Goal: Find contact information: Obtain details needed to contact an individual or organization

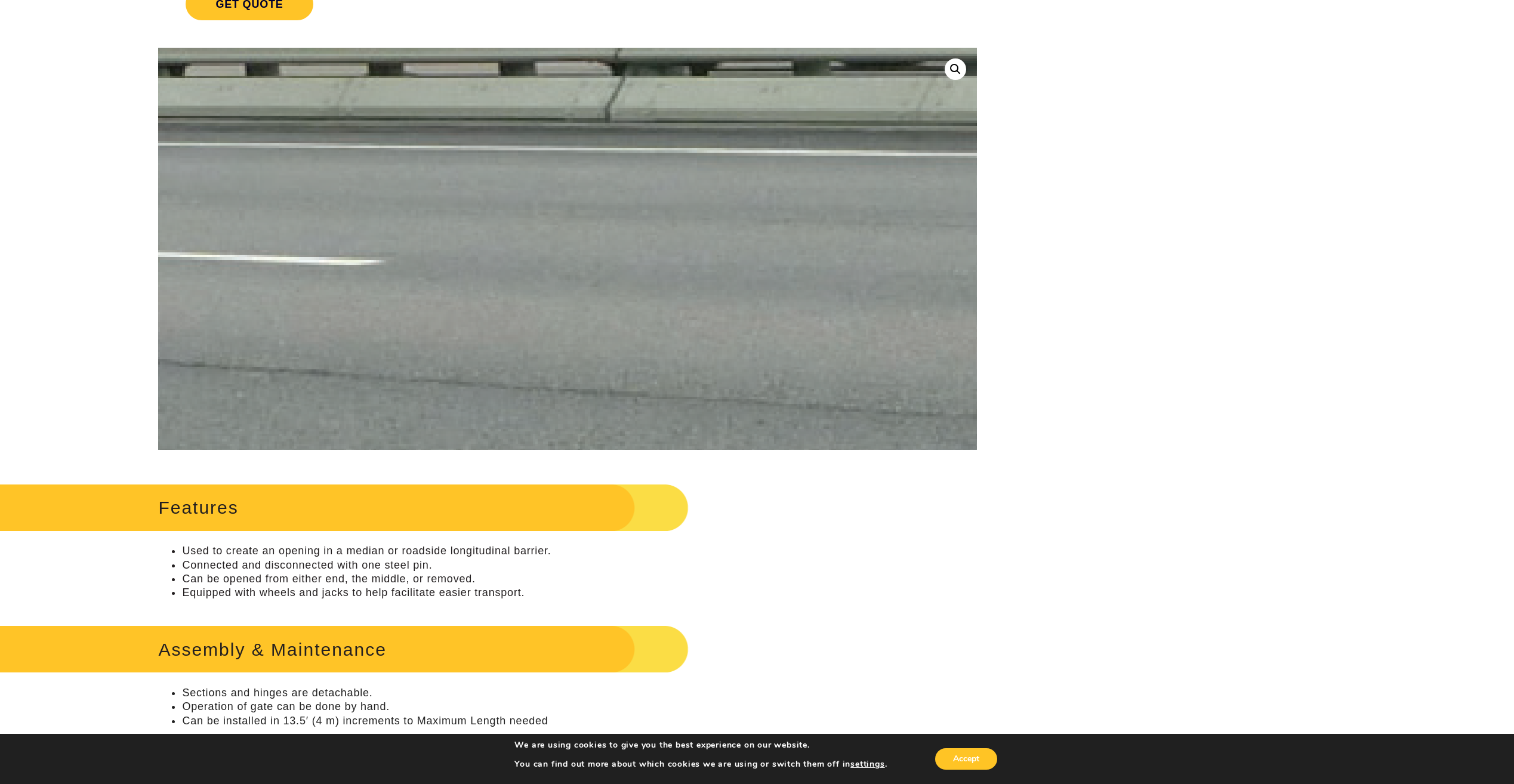
scroll to position [238, 0]
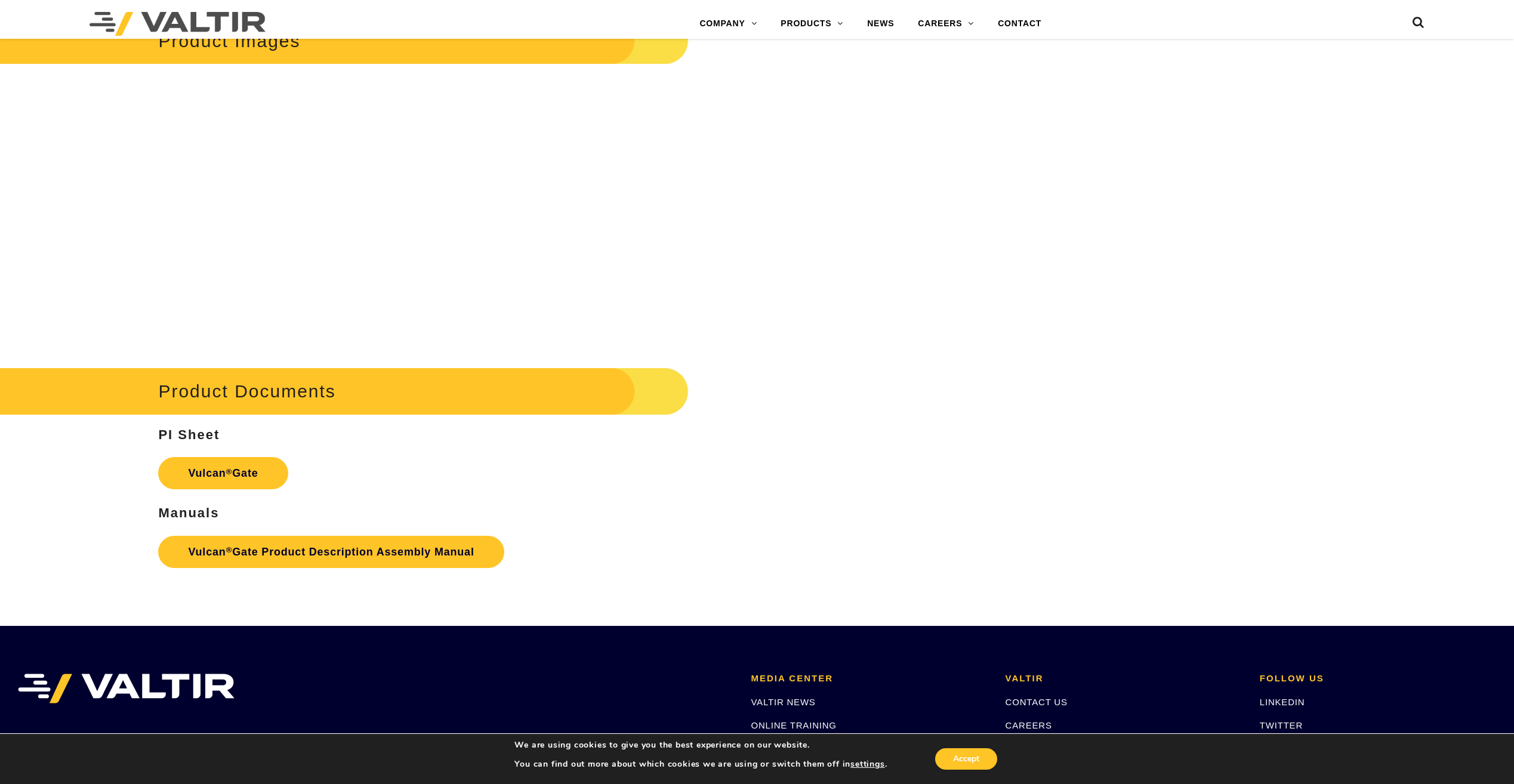
scroll to position [1372, 0]
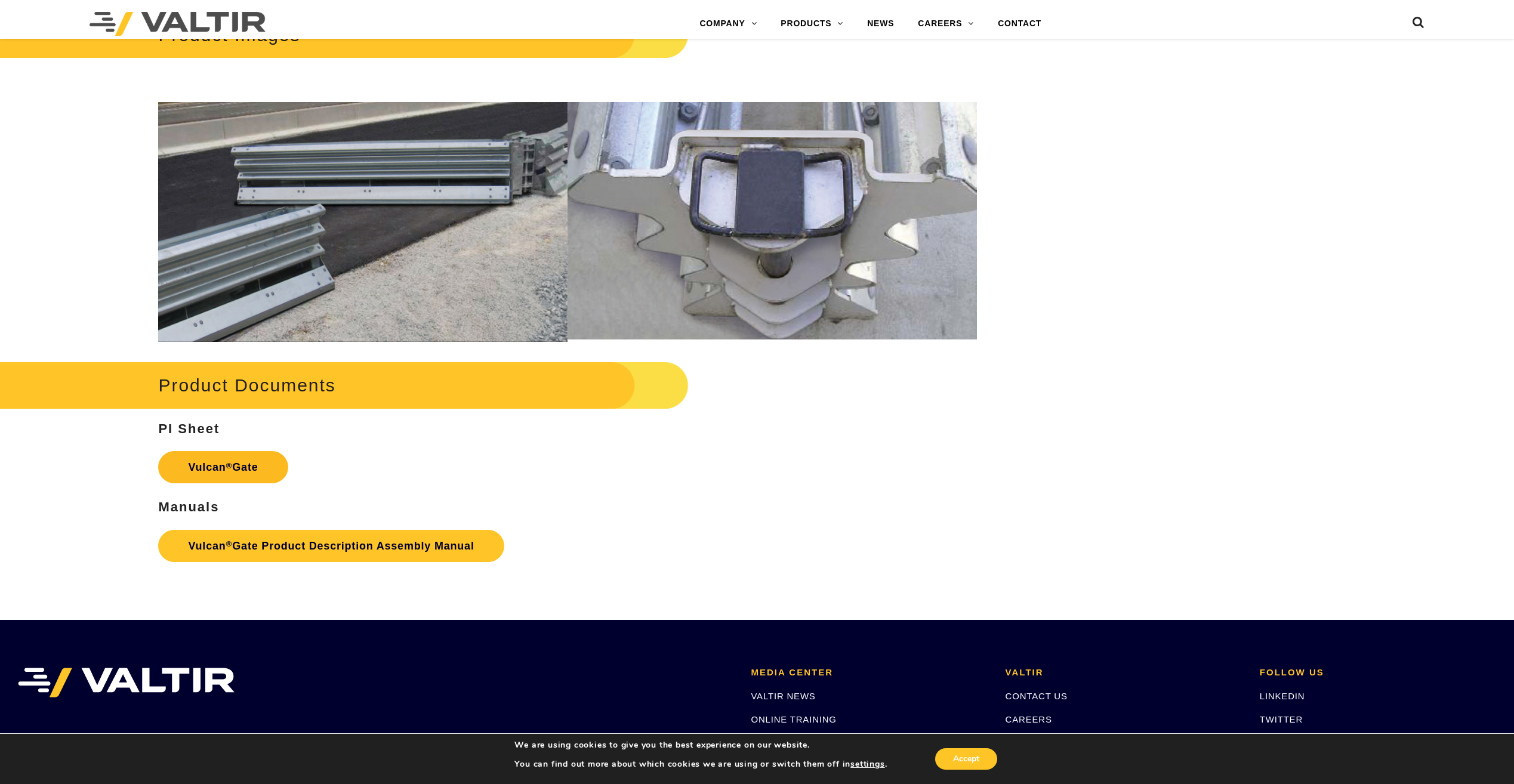
click at [231, 470] on strong "Vulcan ® Gate" at bounding box center [222, 467] width 70 height 12
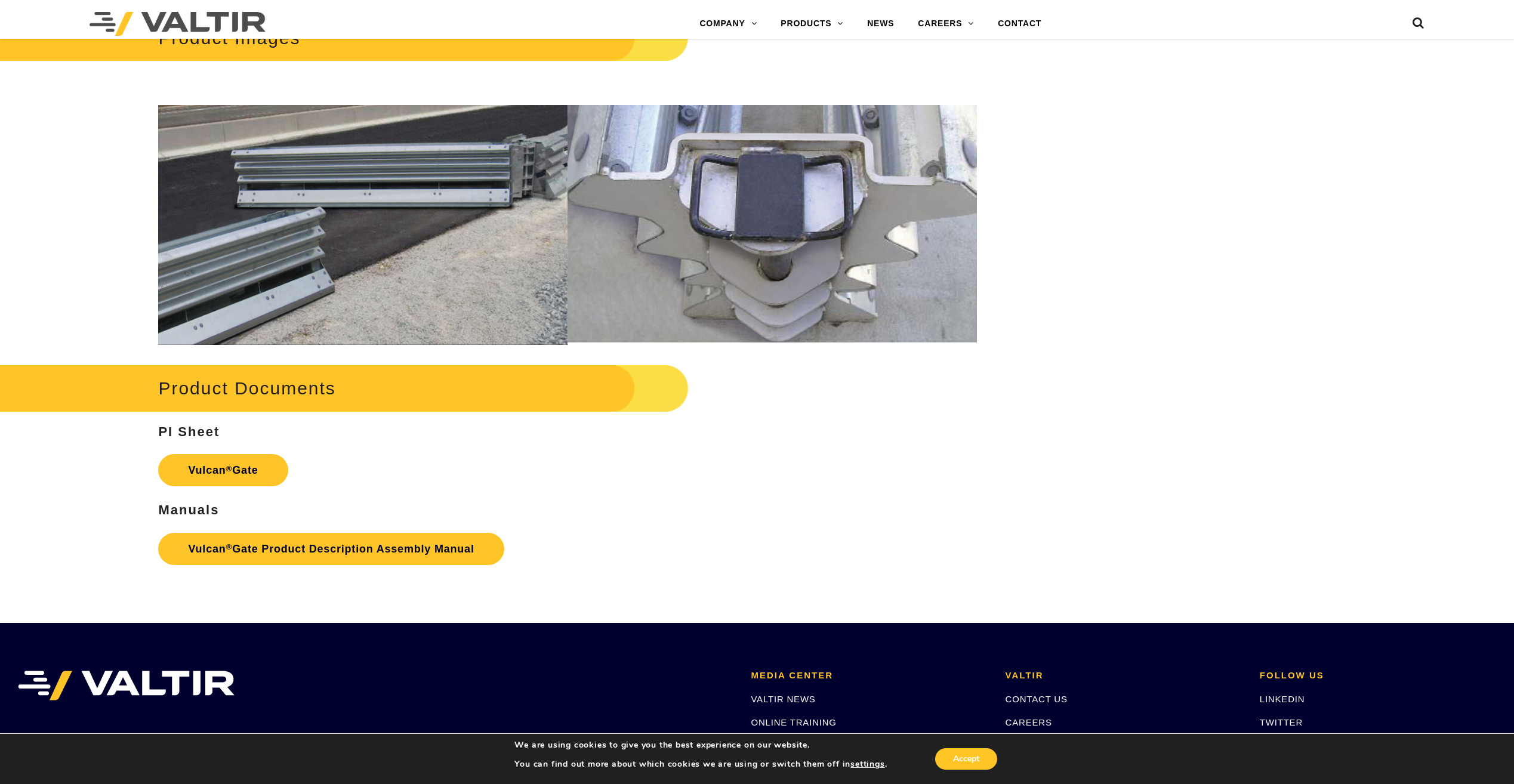
scroll to position [1372, 0]
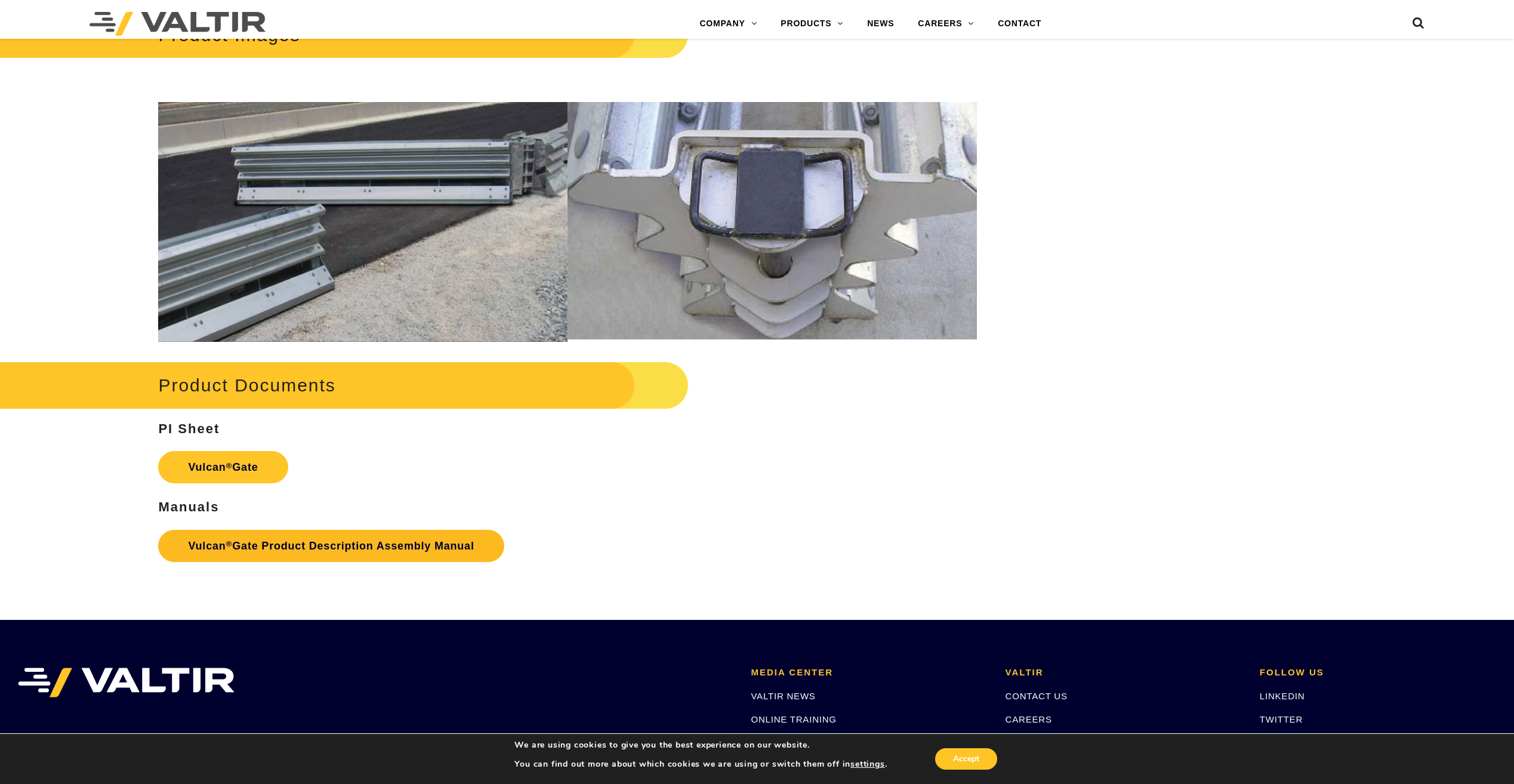
click at [343, 541] on link "Vulcan ® Gate Product Description Assembly Manual" at bounding box center [331, 546] width 345 height 32
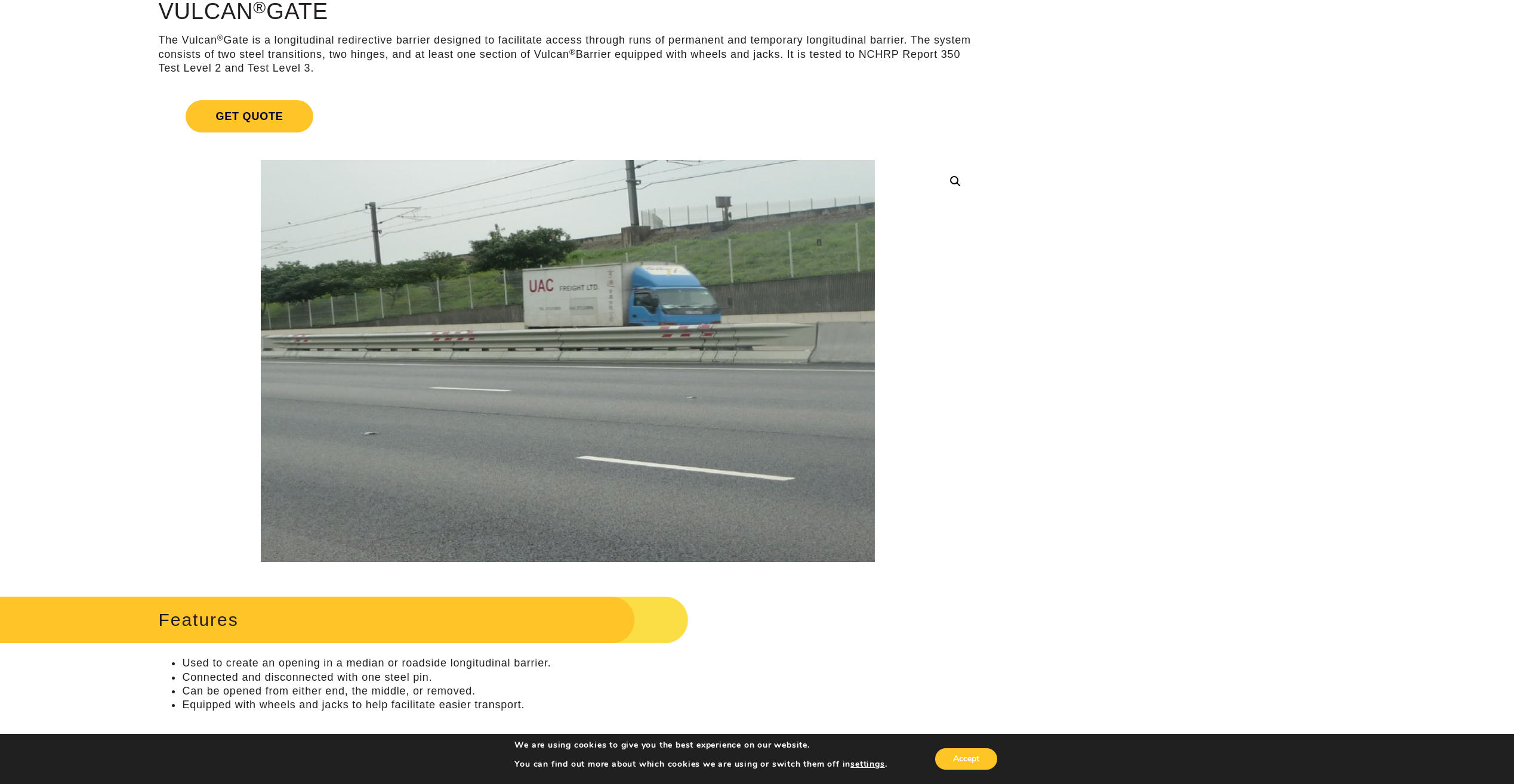
scroll to position [0, 0]
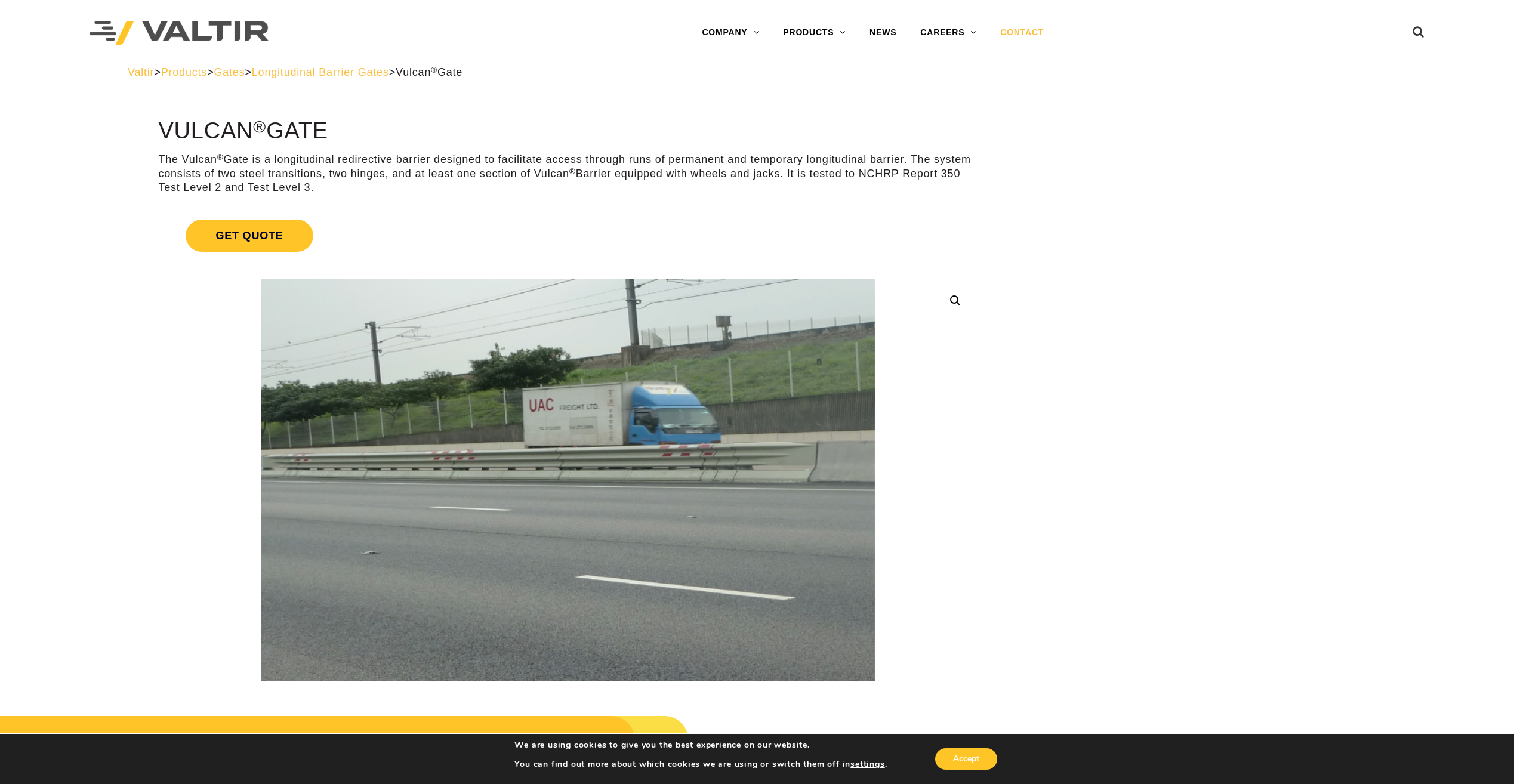
click at [1025, 34] on link "CONTACT" at bounding box center [1022, 33] width 68 height 24
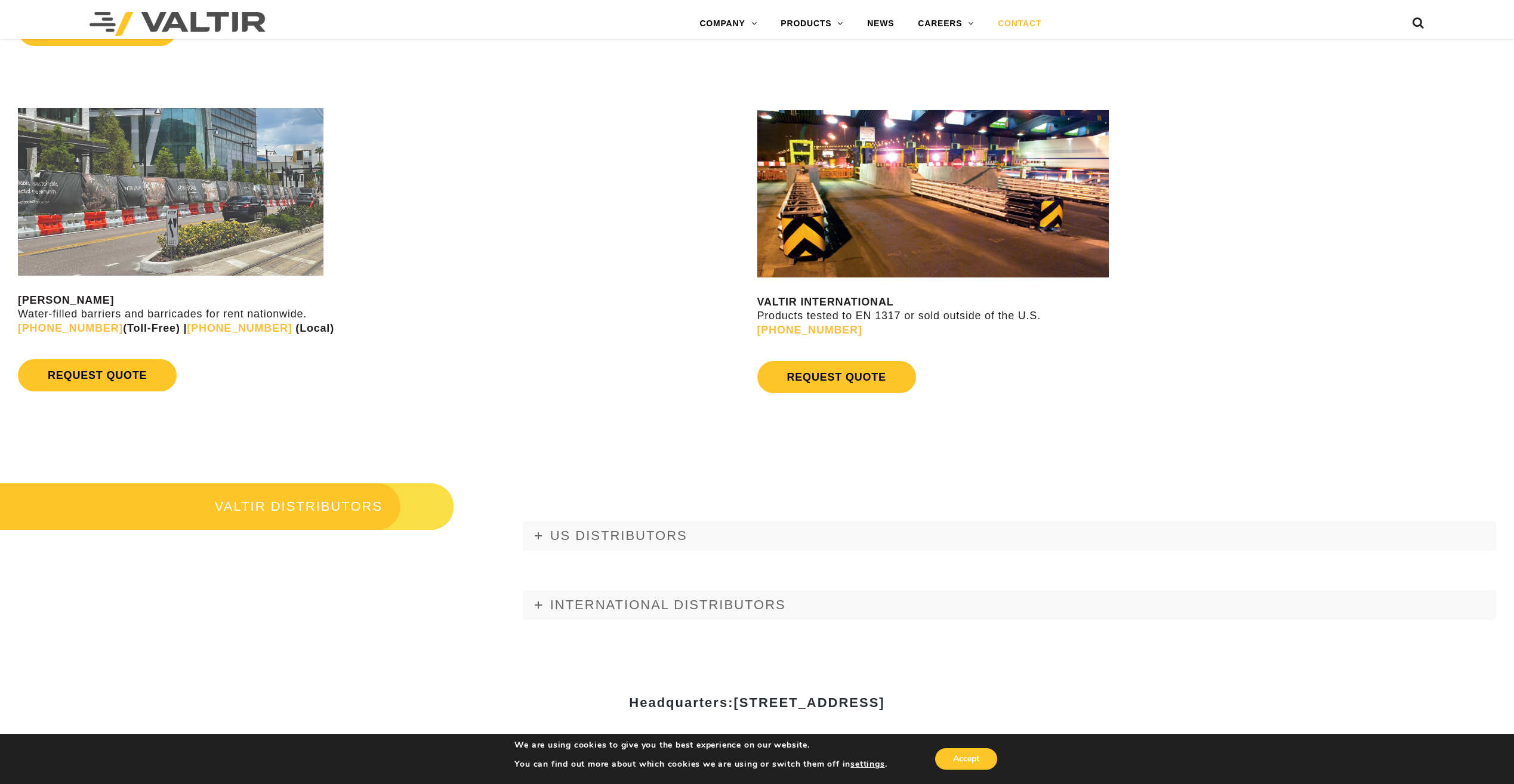
scroll to position [1312, 0]
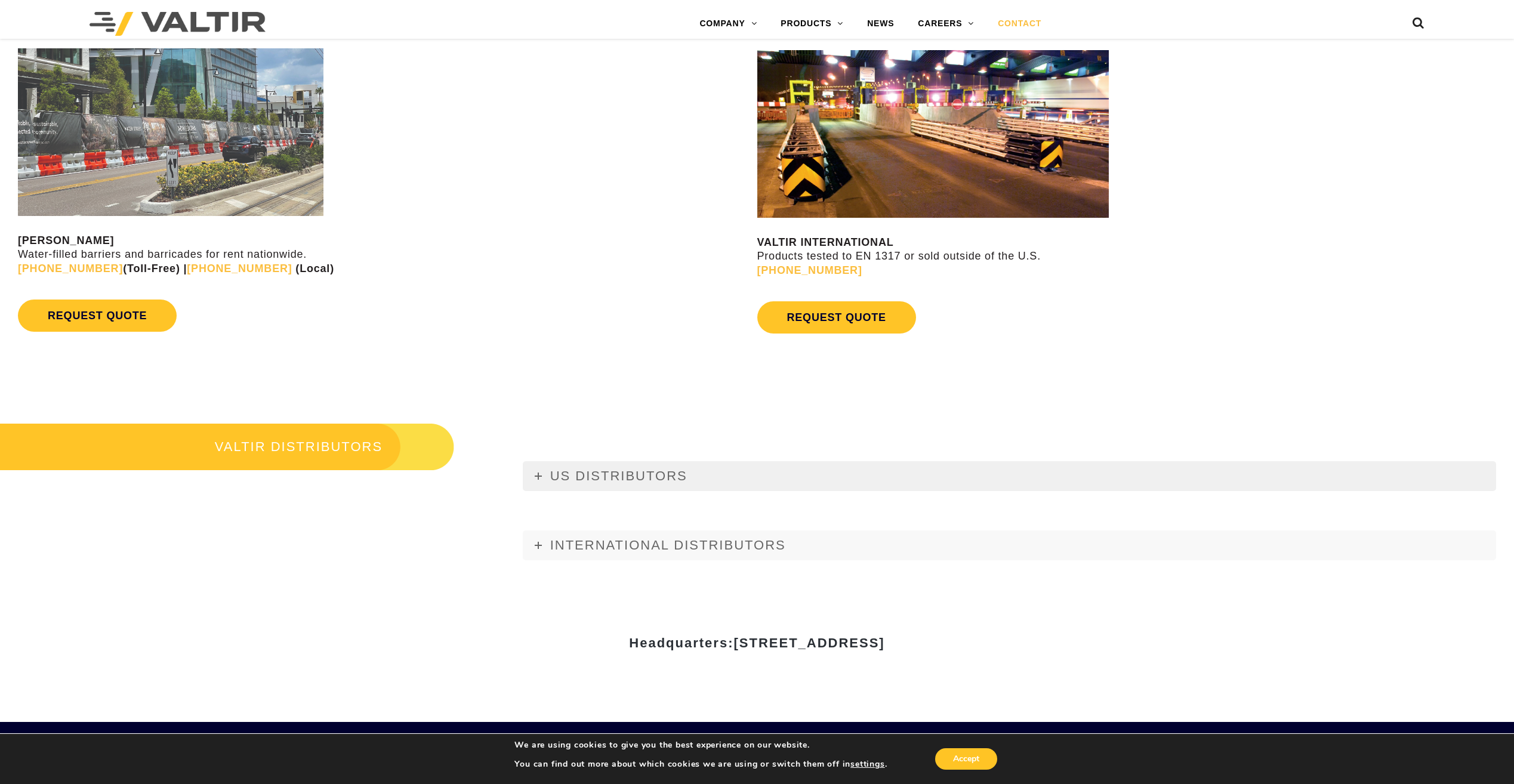
click at [537, 475] on icon at bounding box center [538, 476] width 7 height 7
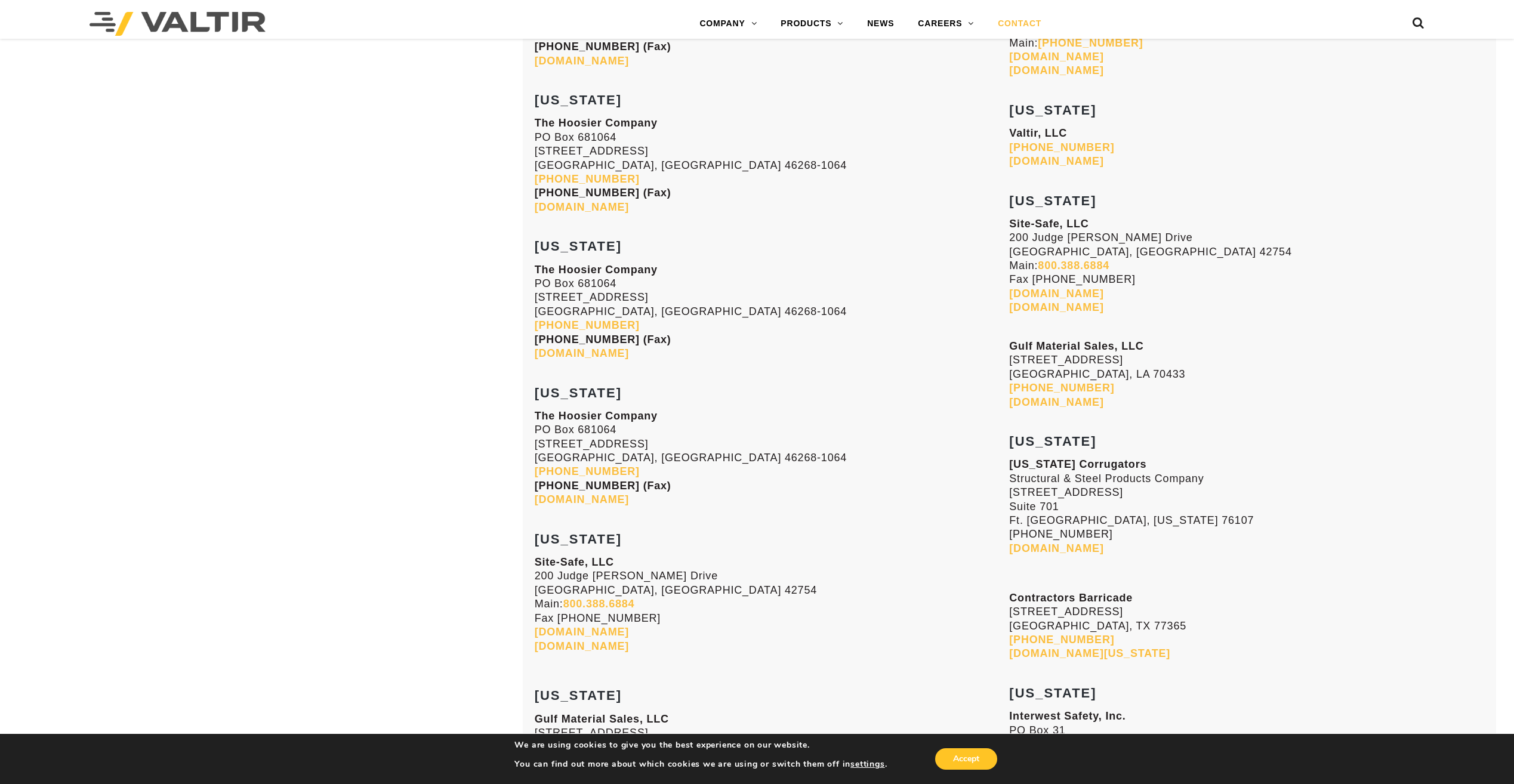
scroll to position [3758, 0]
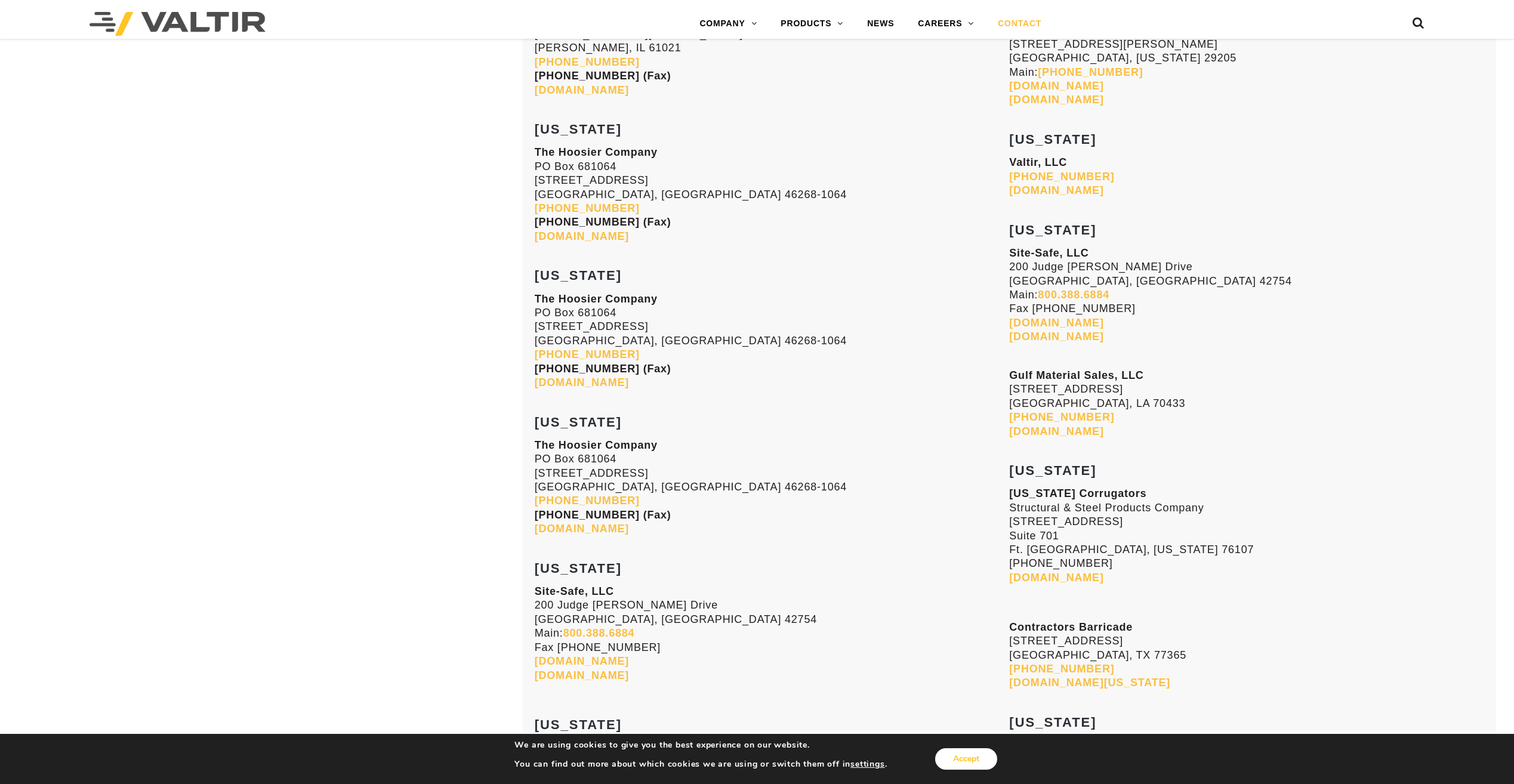
click at [962, 757] on button "Accept" at bounding box center [966, 759] width 62 height 22
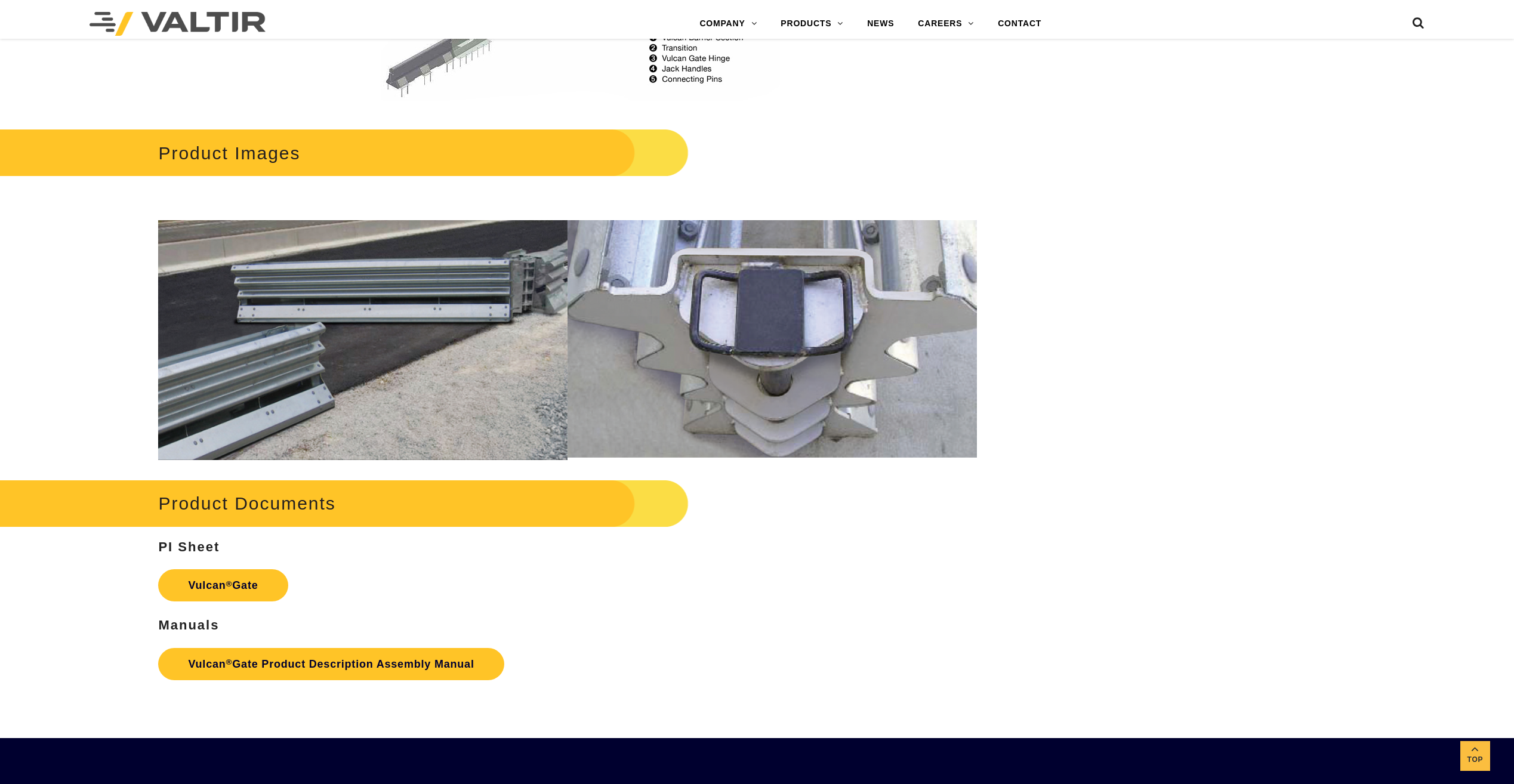
scroll to position [1312, 0]
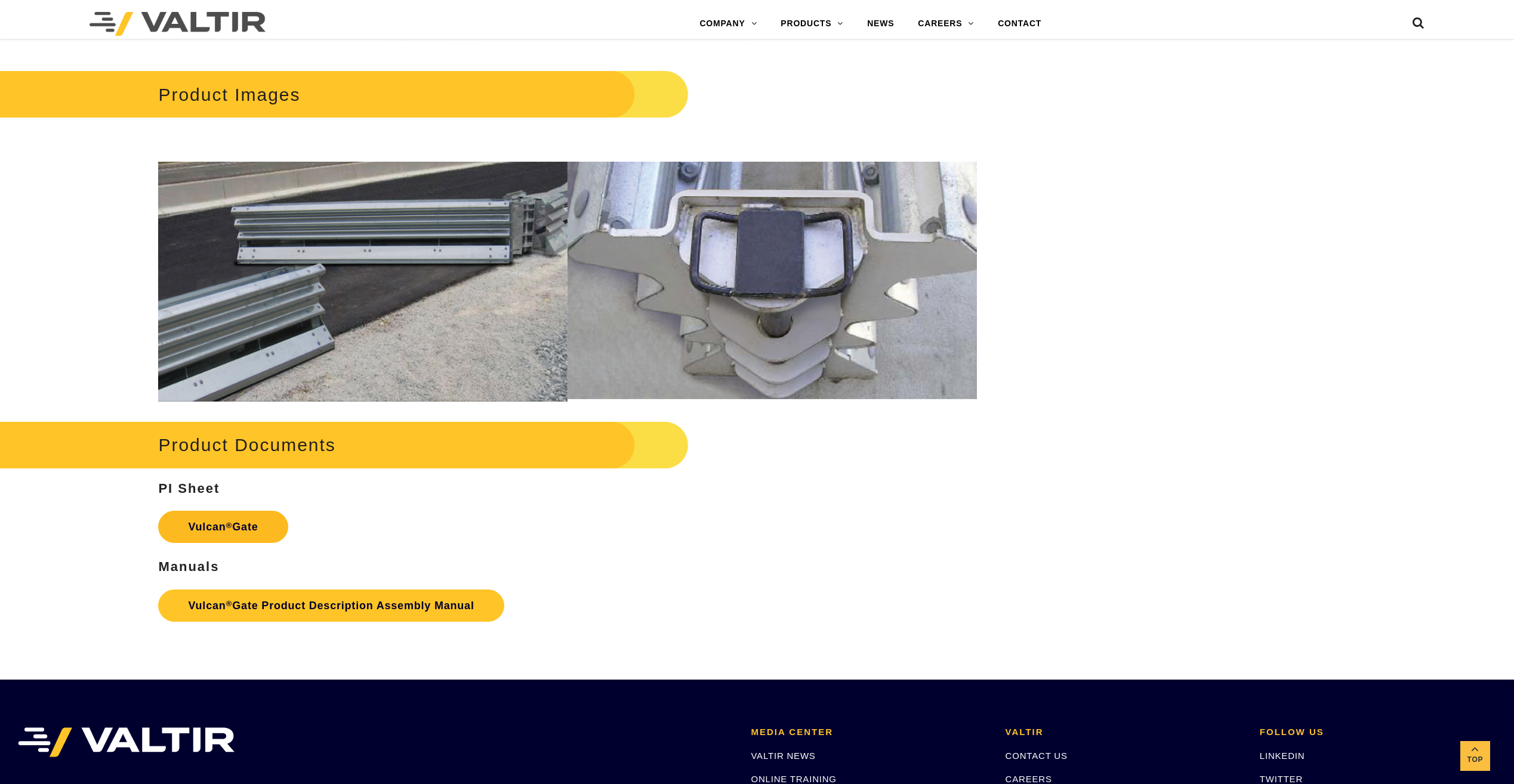
click at [233, 521] on strong "Vulcan ® Gate" at bounding box center [222, 527] width 70 height 12
